Goal: Task Accomplishment & Management: Complete application form

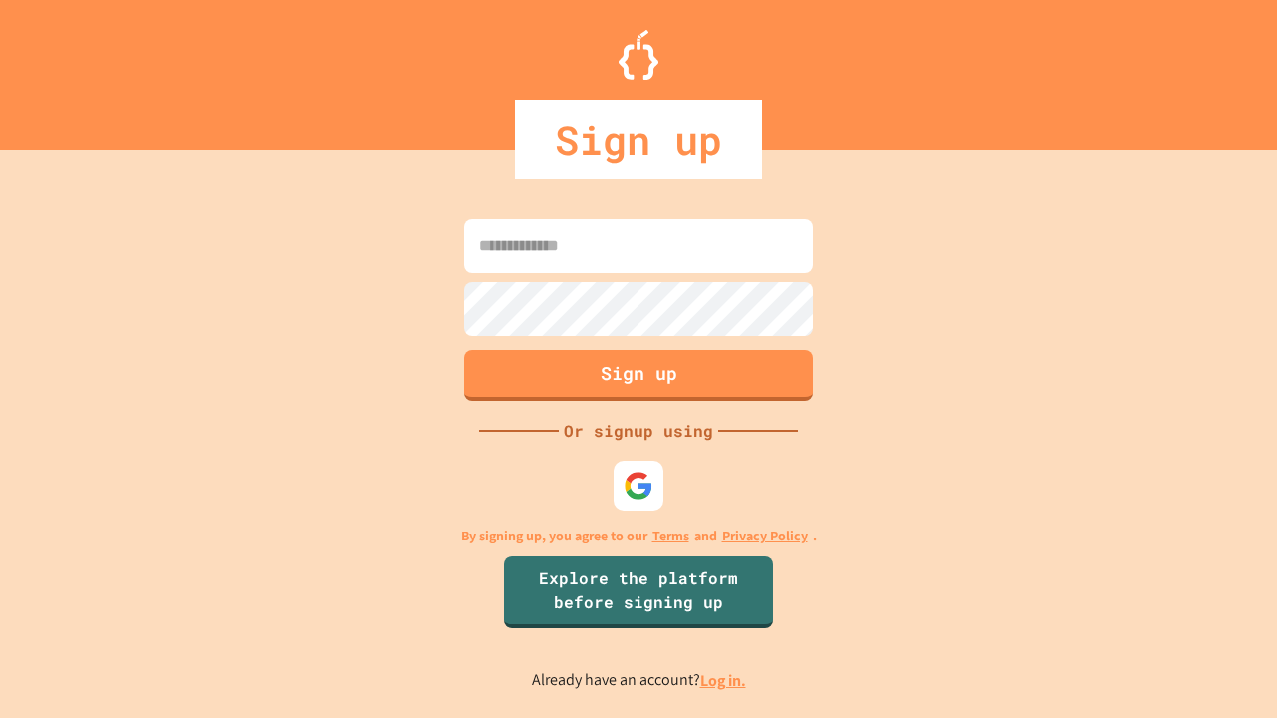
click at [724, 680] on link "Log in." at bounding box center [723, 680] width 46 height 21
